Goal: Transaction & Acquisition: Book appointment/travel/reservation

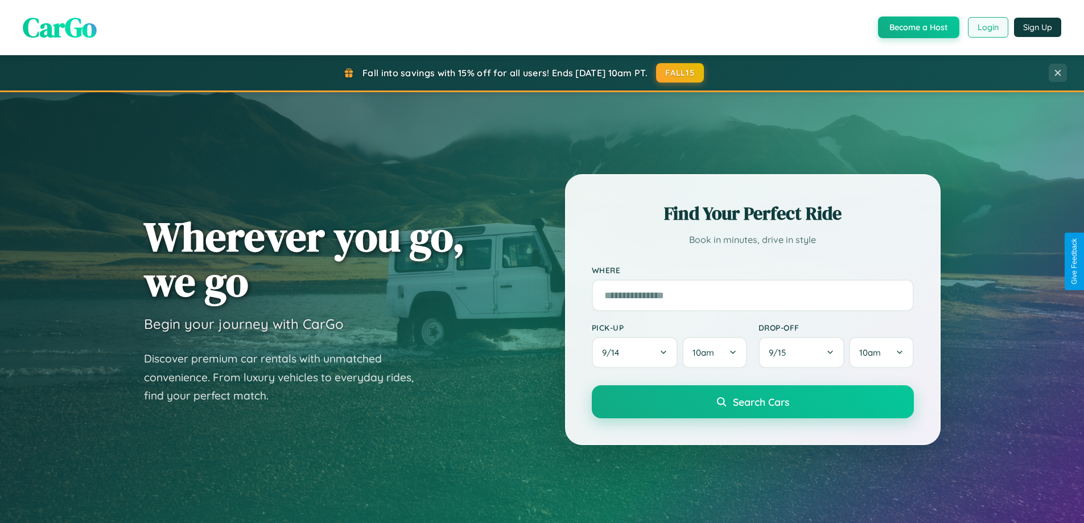
click at [987, 27] on button "Login" at bounding box center [988, 27] width 40 height 20
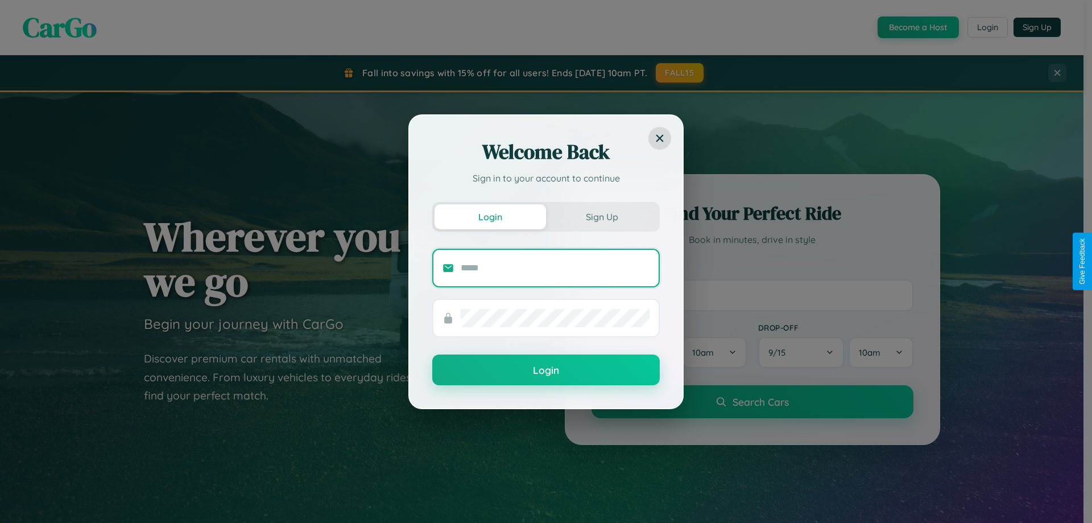
click at [555, 267] on input "text" at bounding box center [555, 268] width 189 height 18
type input "**********"
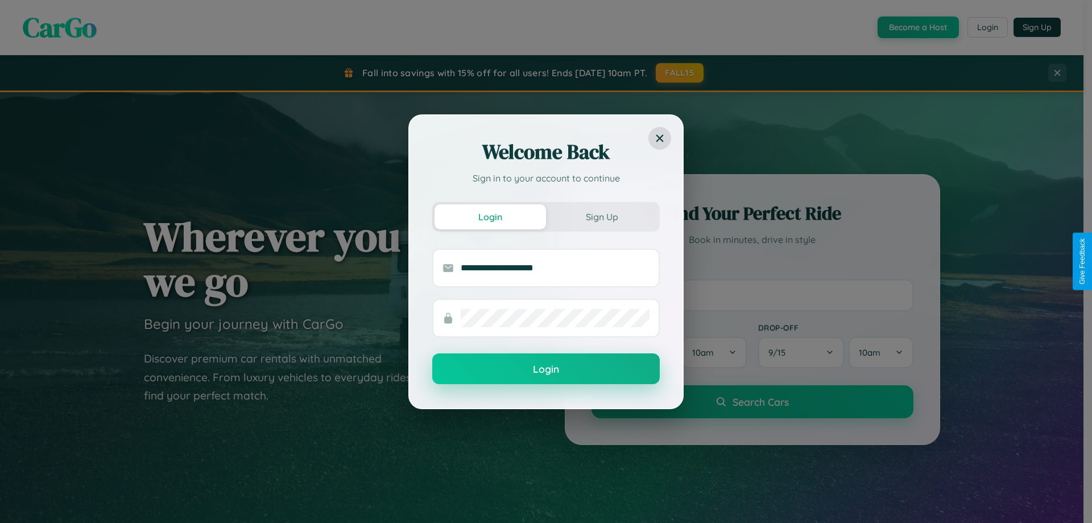
click at [546, 369] on button "Login" at bounding box center [546, 368] width 228 height 31
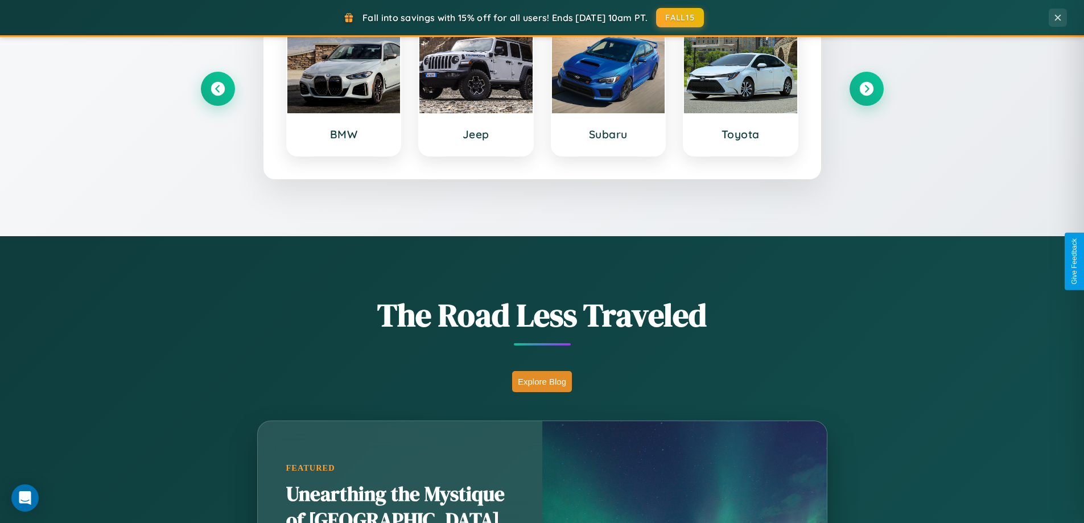
scroll to position [783, 0]
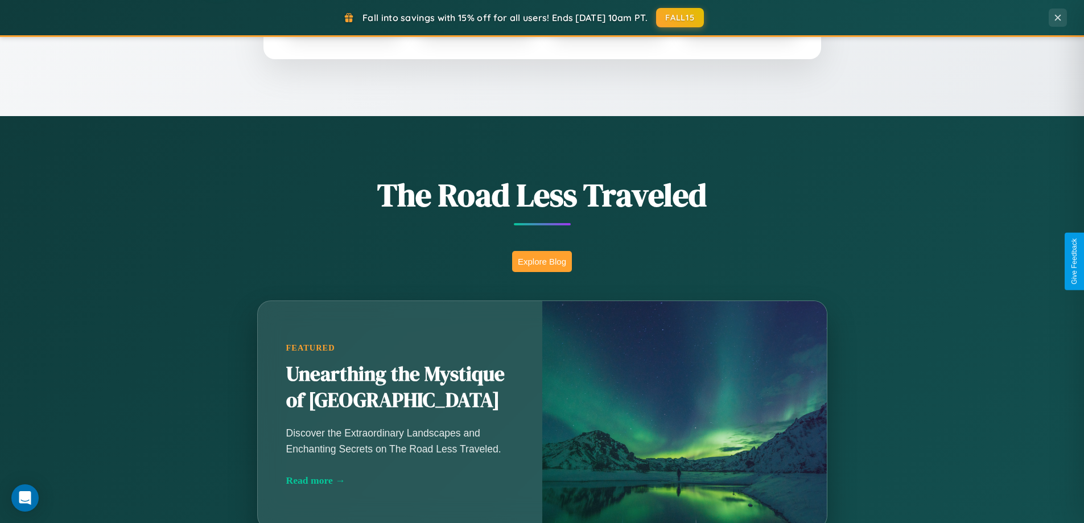
click at [542, 261] on button "Explore Blog" at bounding box center [542, 261] width 60 height 21
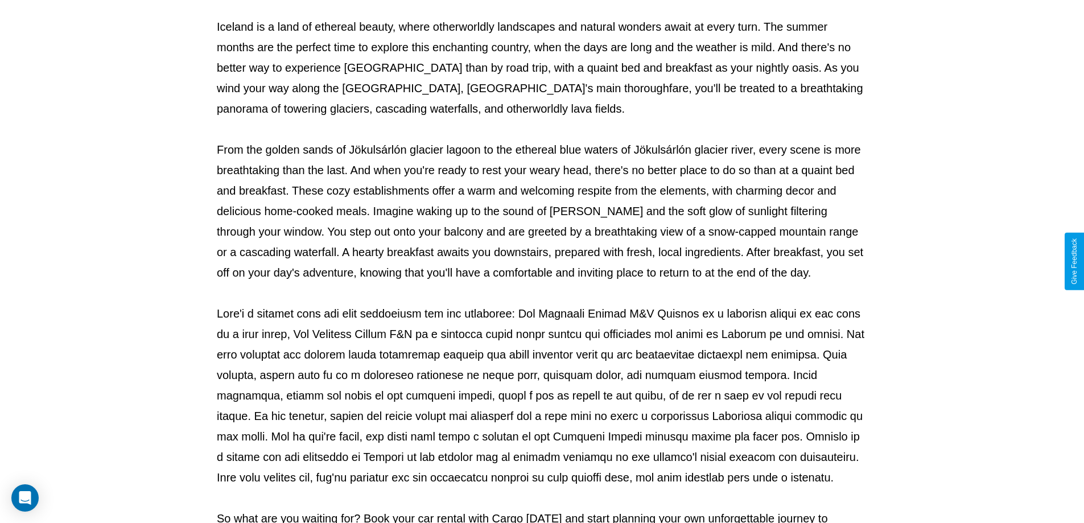
scroll to position [368, 0]
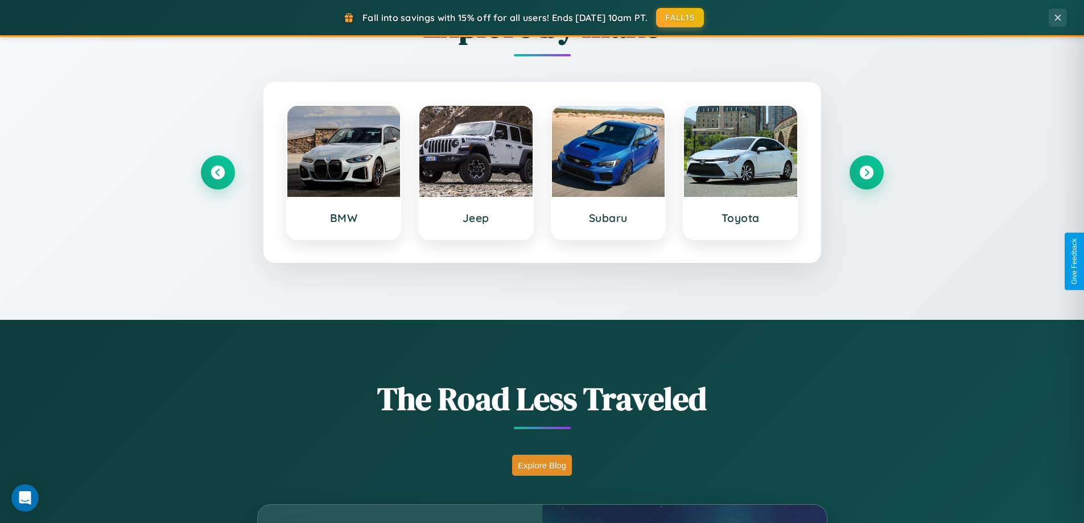
scroll to position [490, 0]
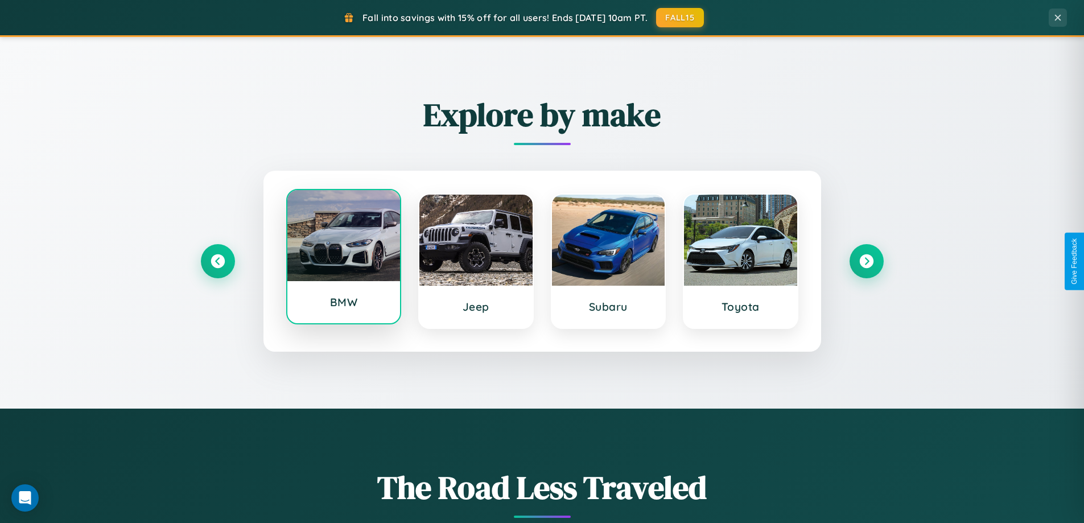
click at [343, 259] on div at bounding box center [343, 235] width 113 height 91
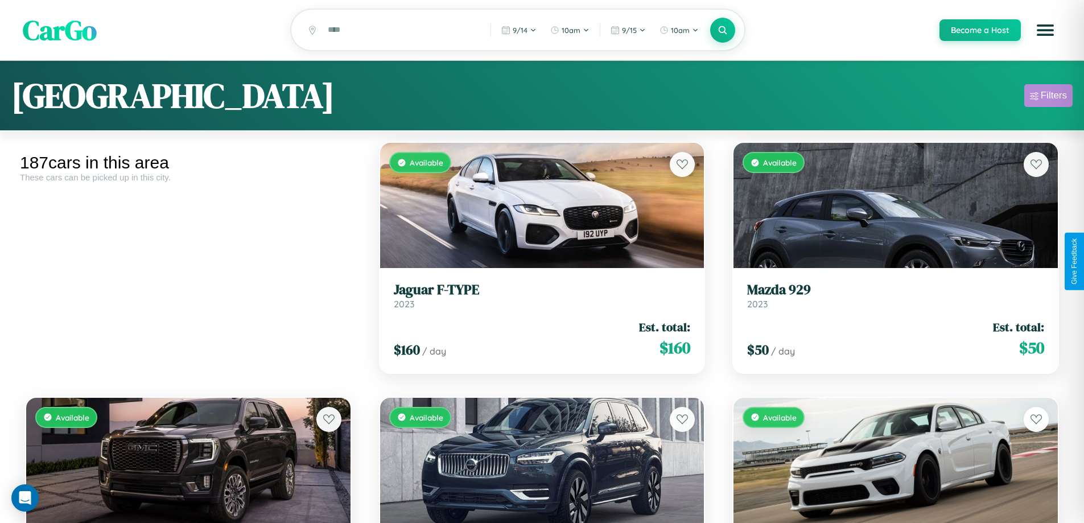
click at [1048, 97] on div "Filters" at bounding box center [1053, 95] width 26 height 11
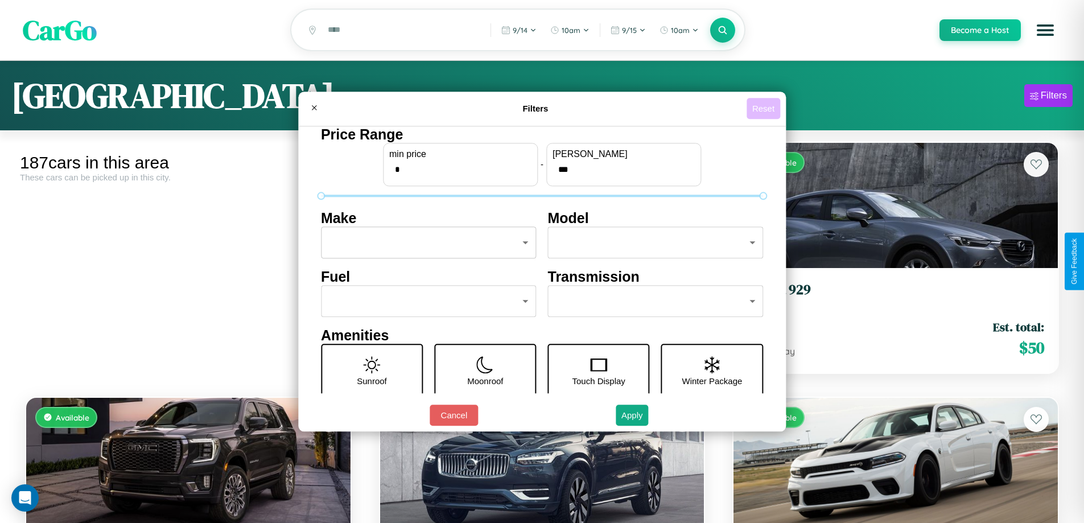
click at [765, 108] on button "Reset" at bounding box center [763, 108] width 34 height 21
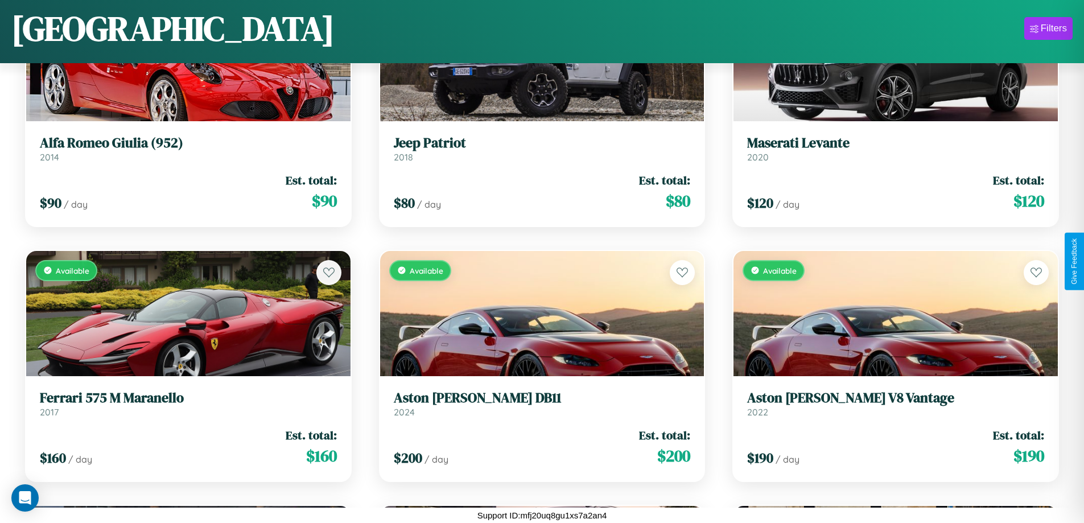
scroll to position [15444, 0]
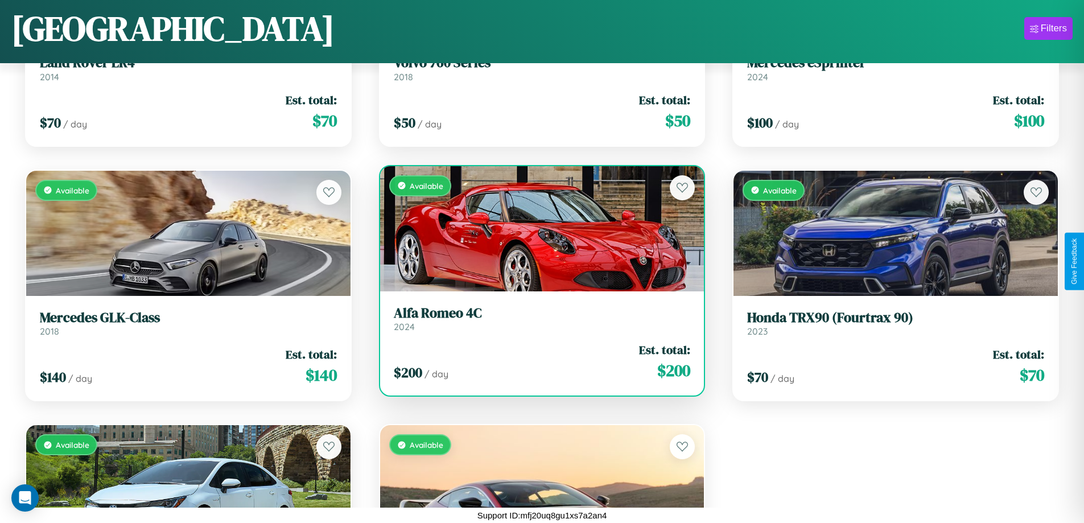
click at [537, 323] on link "Alfa Romeo 4C 2024" at bounding box center [542, 319] width 297 height 28
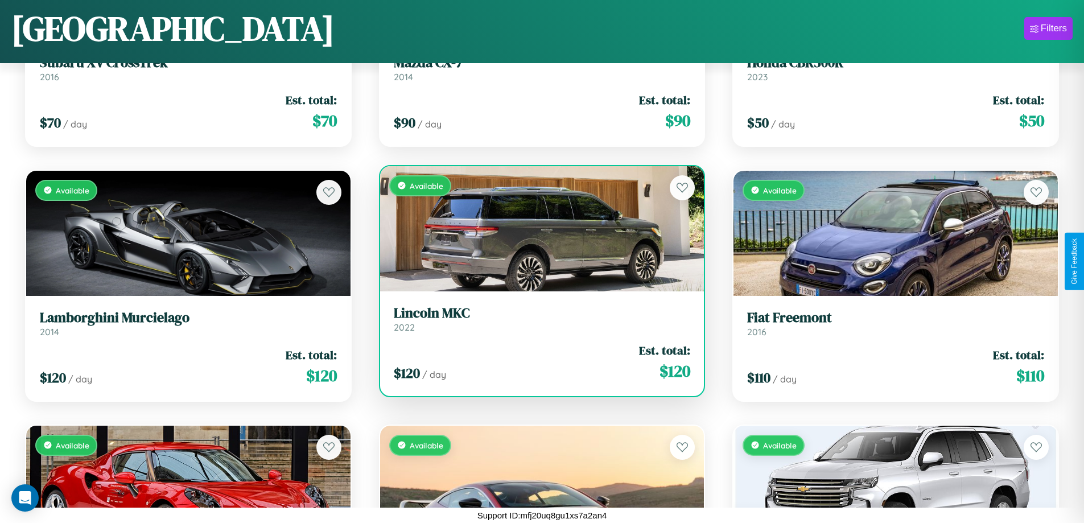
click at [537, 320] on h3 "Lincoln MKC" at bounding box center [542, 313] width 297 height 16
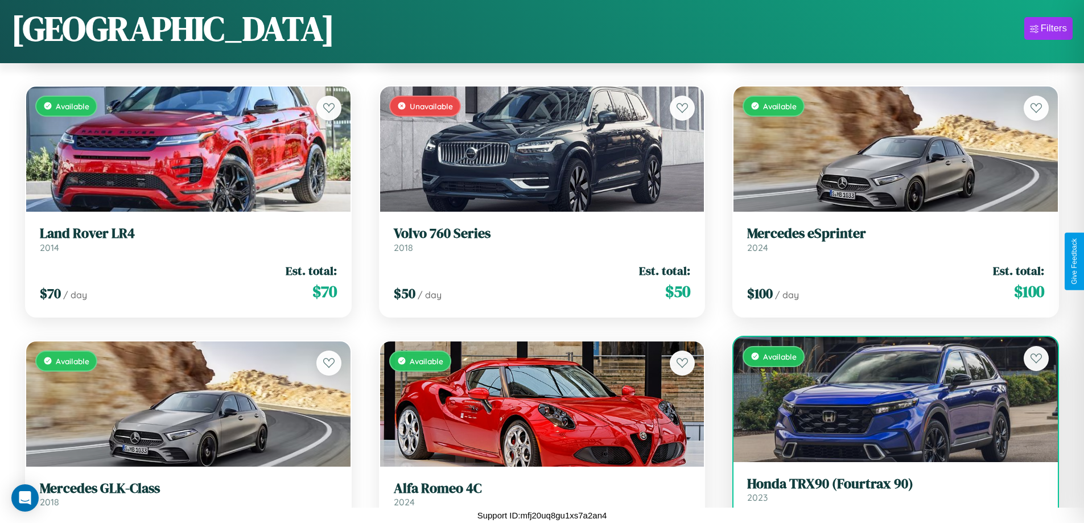
scroll to position [53, 0]
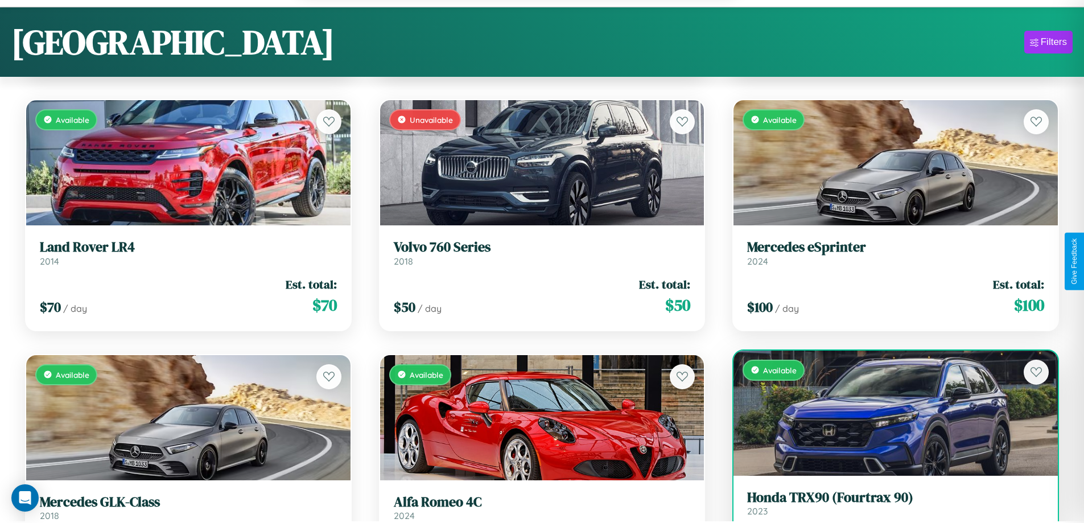
click at [888, 506] on h3 "Honda TRX90 (Fourtrax 90)" at bounding box center [895, 497] width 297 height 16
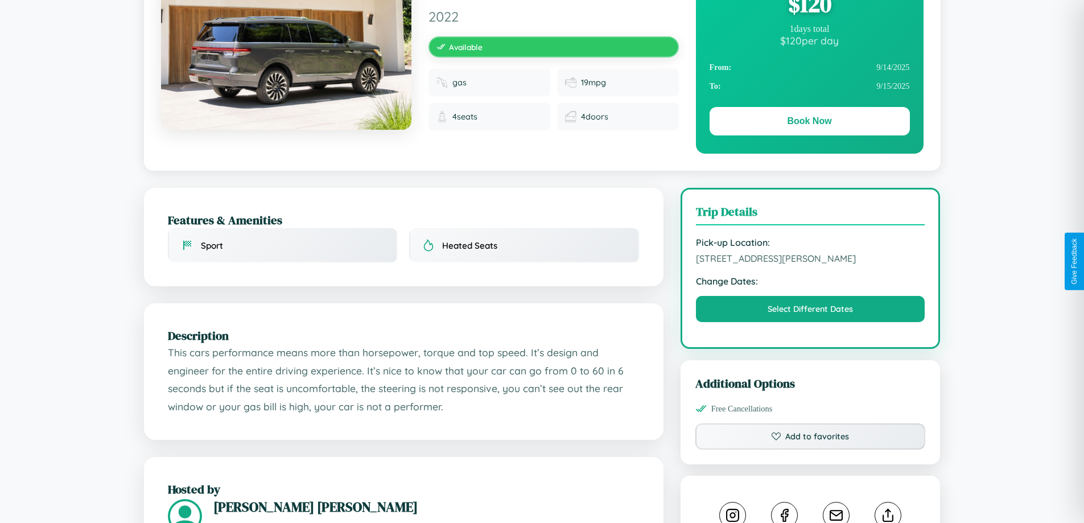
scroll to position [374, 0]
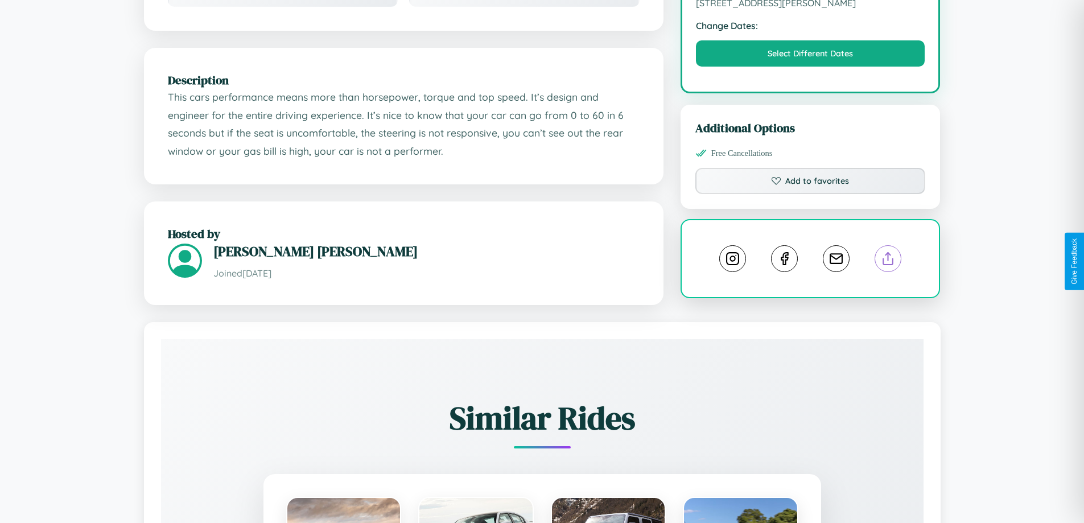
click at [888, 261] on line at bounding box center [888, 257] width 0 height 8
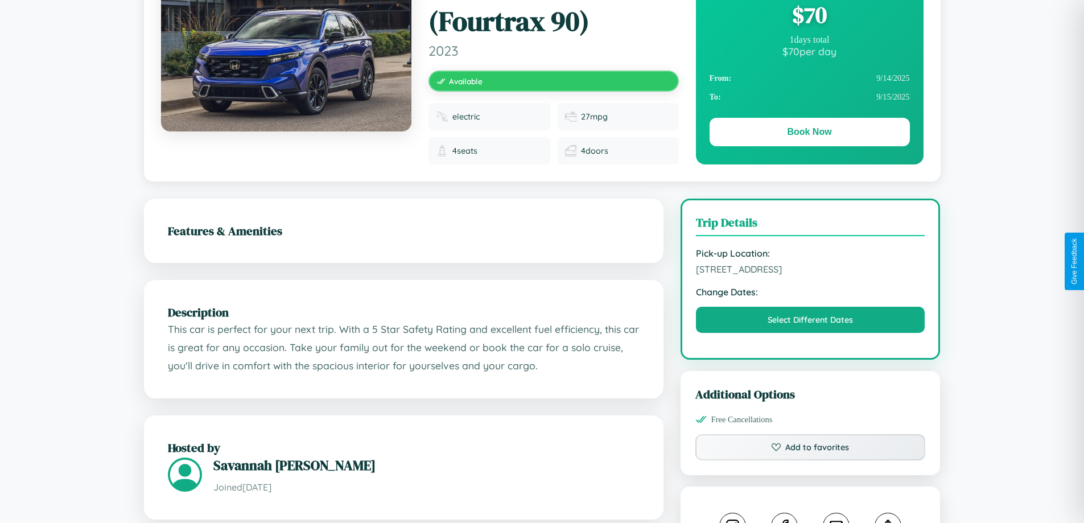
scroll to position [126, 0]
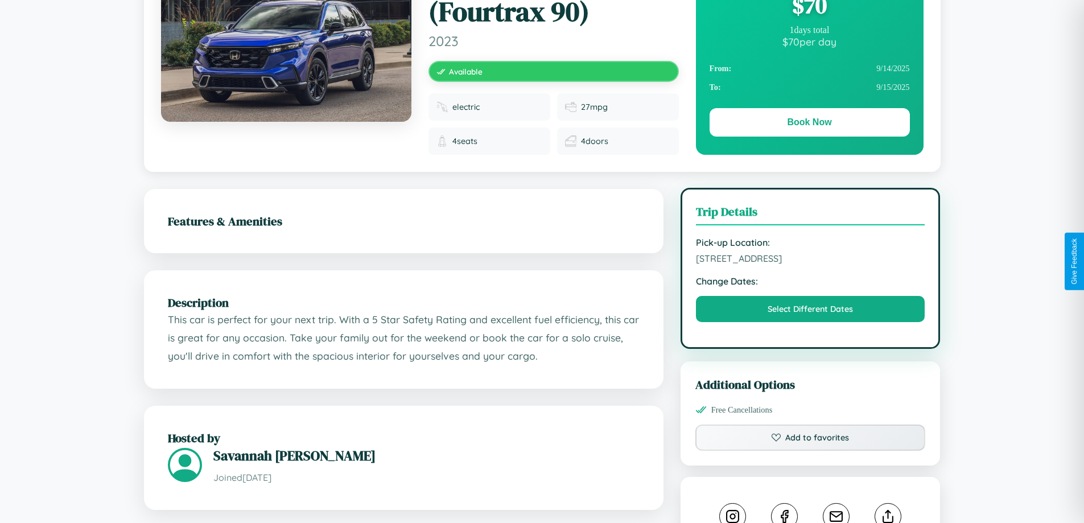
click at [810, 261] on span "774 Second Street London 48387 United Kingdom" at bounding box center [810, 258] width 229 height 11
click at [810, 260] on span "774 Second Street London 48387 United Kingdom" at bounding box center [810, 258] width 229 height 11
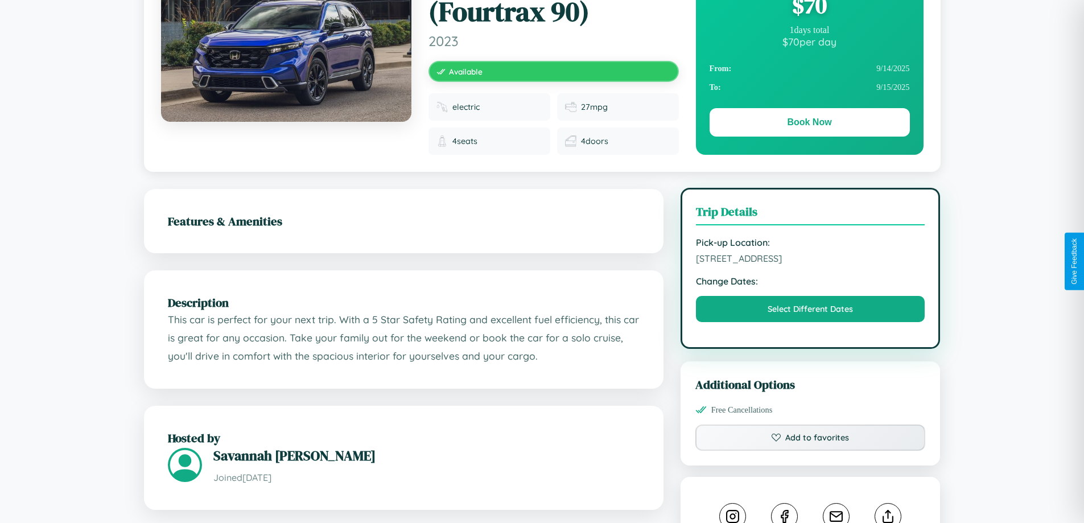
click at [810, 260] on span "774 Second Street London 48387 United Kingdom" at bounding box center [810, 258] width 229 height 11
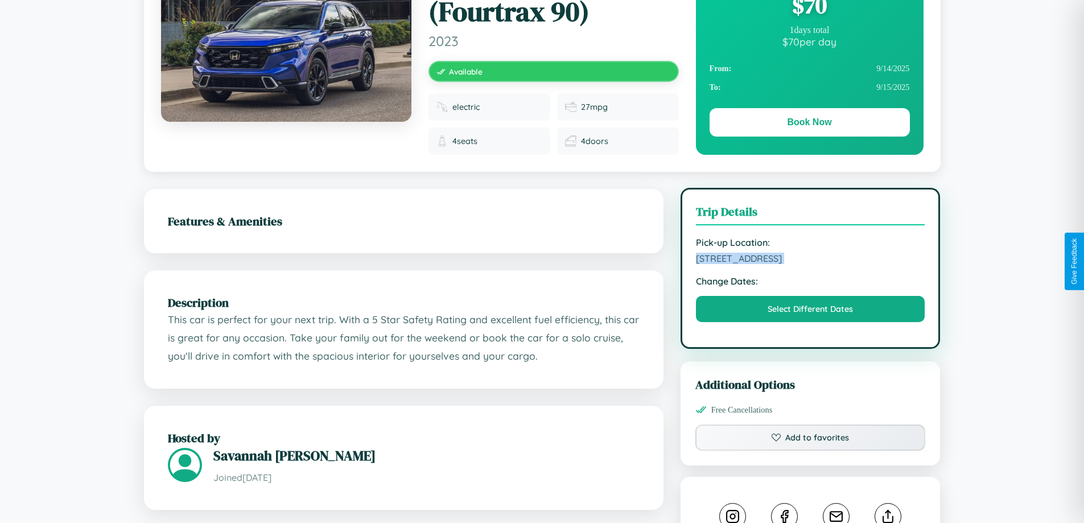
click at [810, 260] on span "774 Second Street London 48387 United Kingdom" at bounding box center [810, 258] width 229 height 11
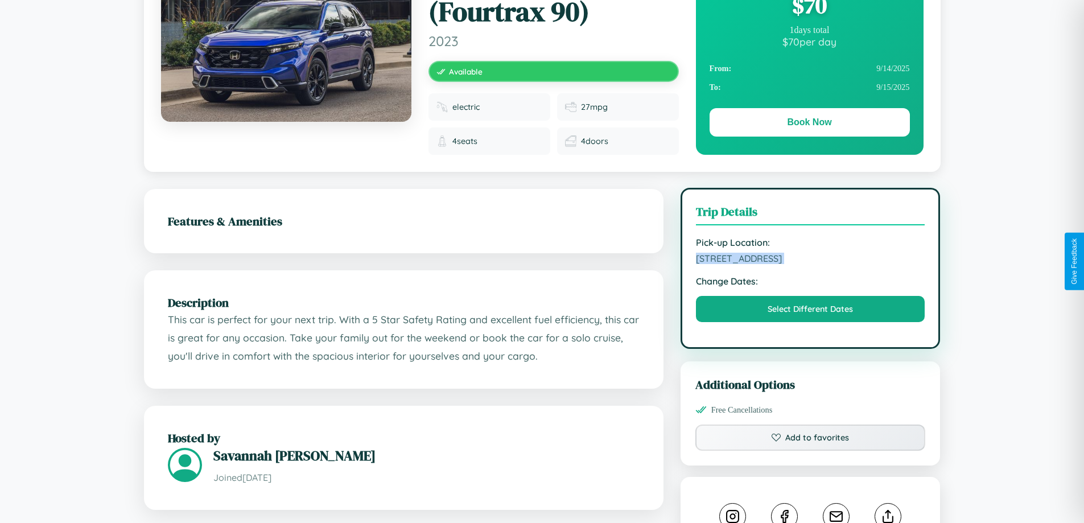
click at [810, 260] on span "774 Second Street London 48387 United Kingdom" at bounding box center [810, 258] width 229 height 11
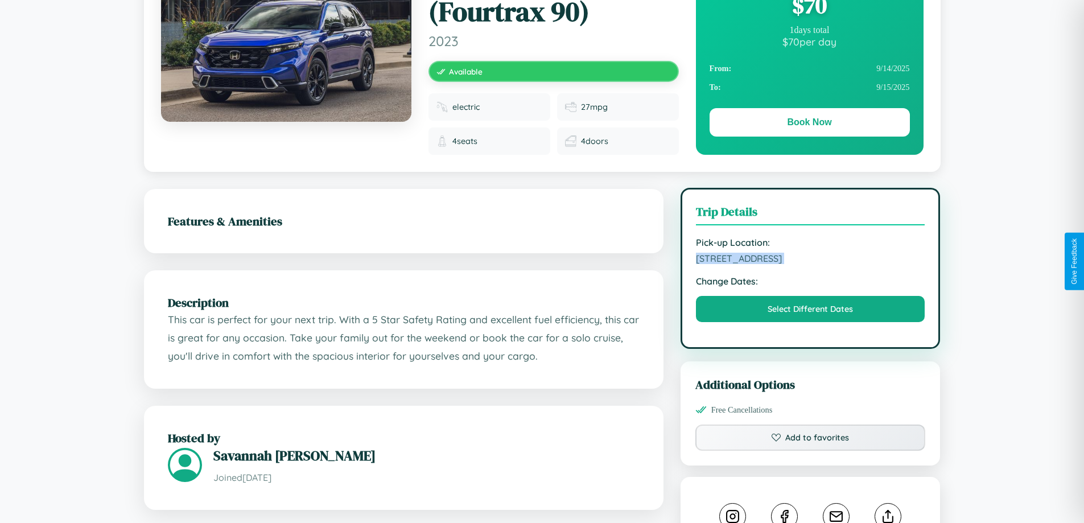
click at [810, 260] on span "774 Second Street London 48387 United Kingdom" at bounding box center [810, 258] width 229 height 11
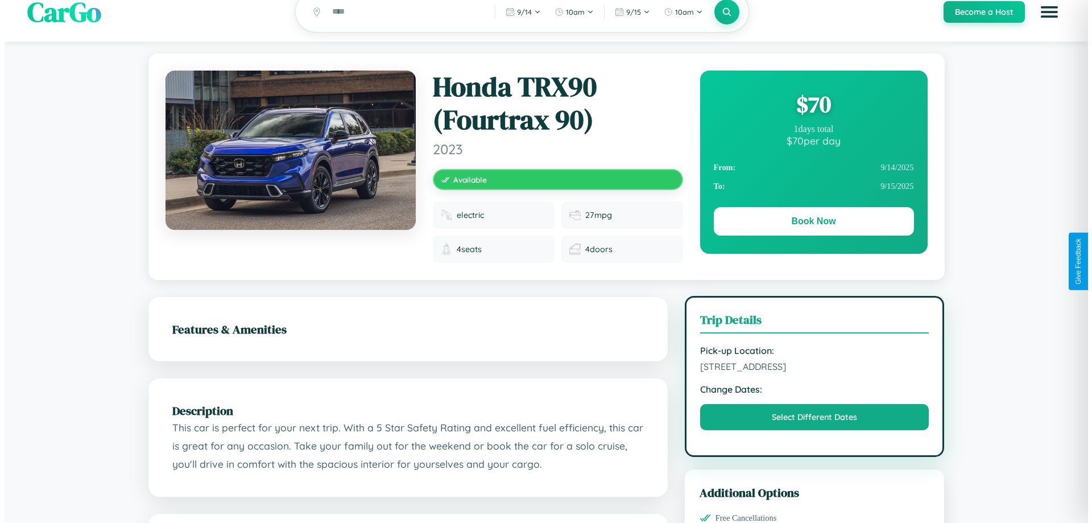
scroll to position [0, 0]
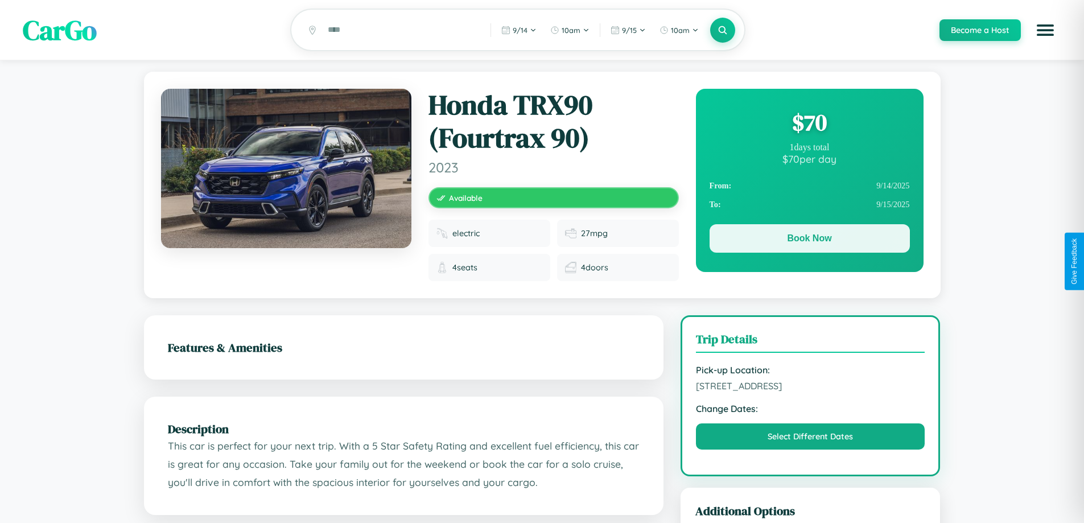
click at [809, 241] on button "Book Now" at bounding box center [809, 238] width 200 height 28
